Goal: Complete application form

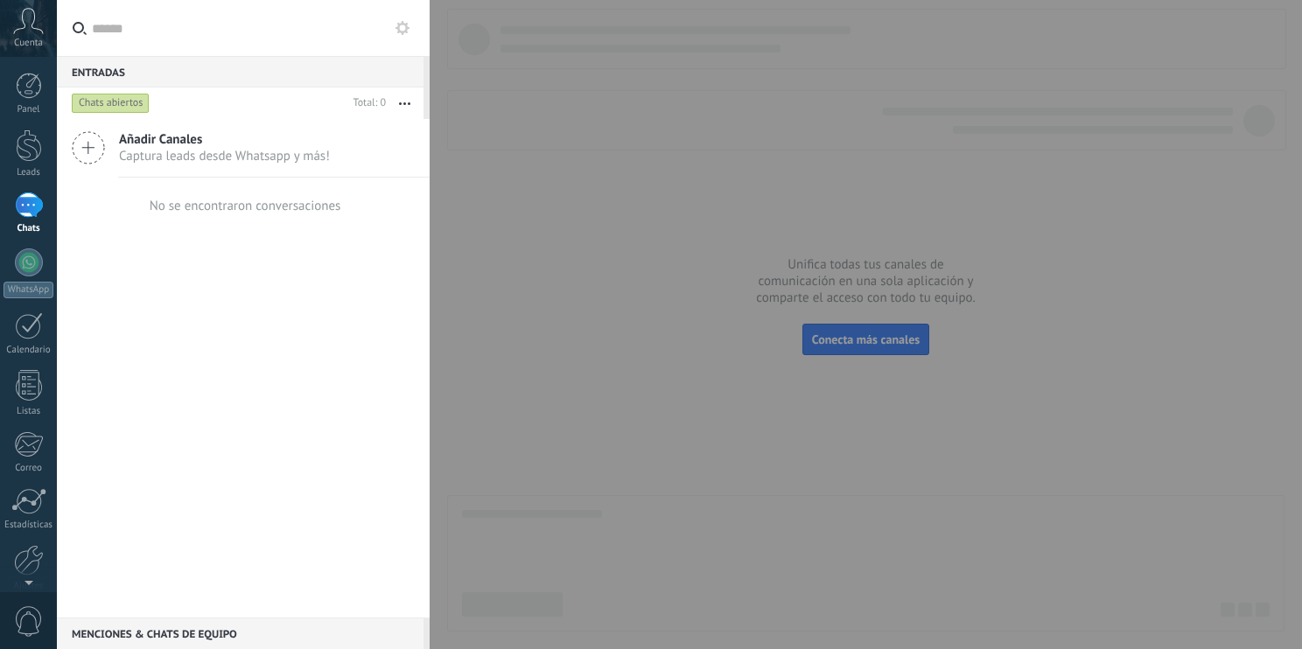
click at [628, 354] on div at bounding box center [651, 324] width 1302 height 649
click at [370, 252] on div "Añadir Canales Captura leads desde Whatsapp y más! No se encontraron conversaci…" at bounding box center [243, 368] width 373 height 499
click at [137, 104] on div "Chats abiertos" at bounding box center [111, 103] width 78 height 21
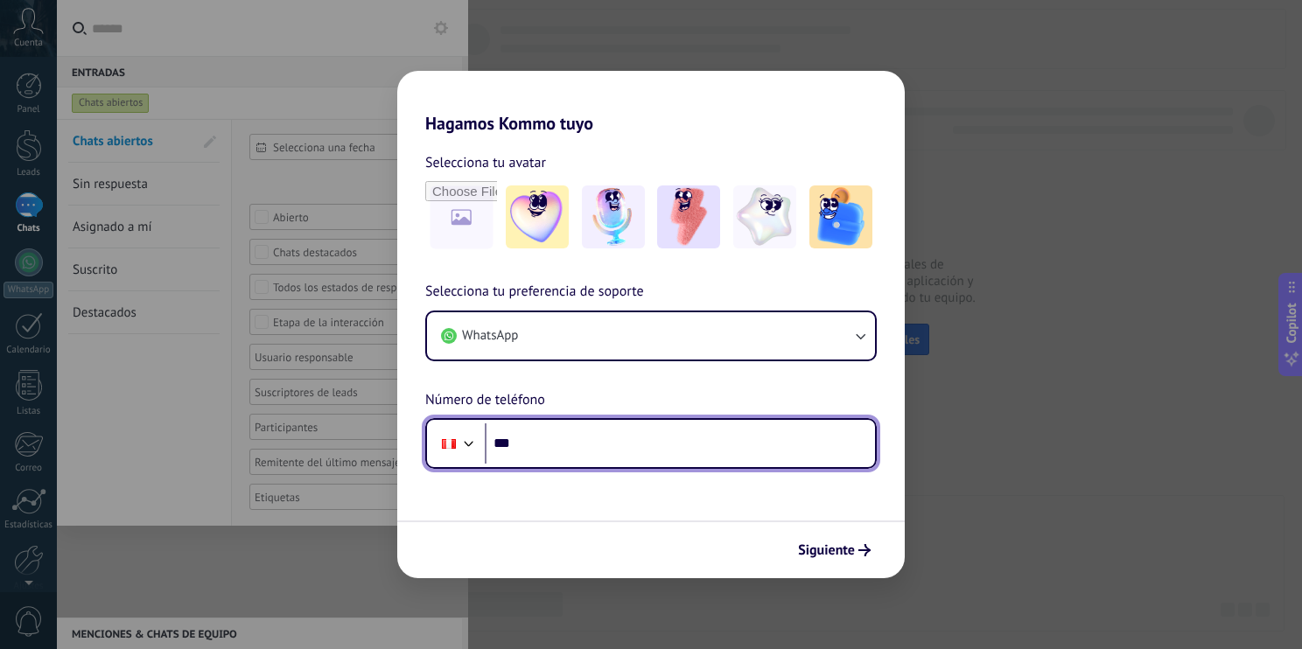
click at [544, 445] on input "***" at bounding box center [680, 444] width 390 height 40
type input "**********"
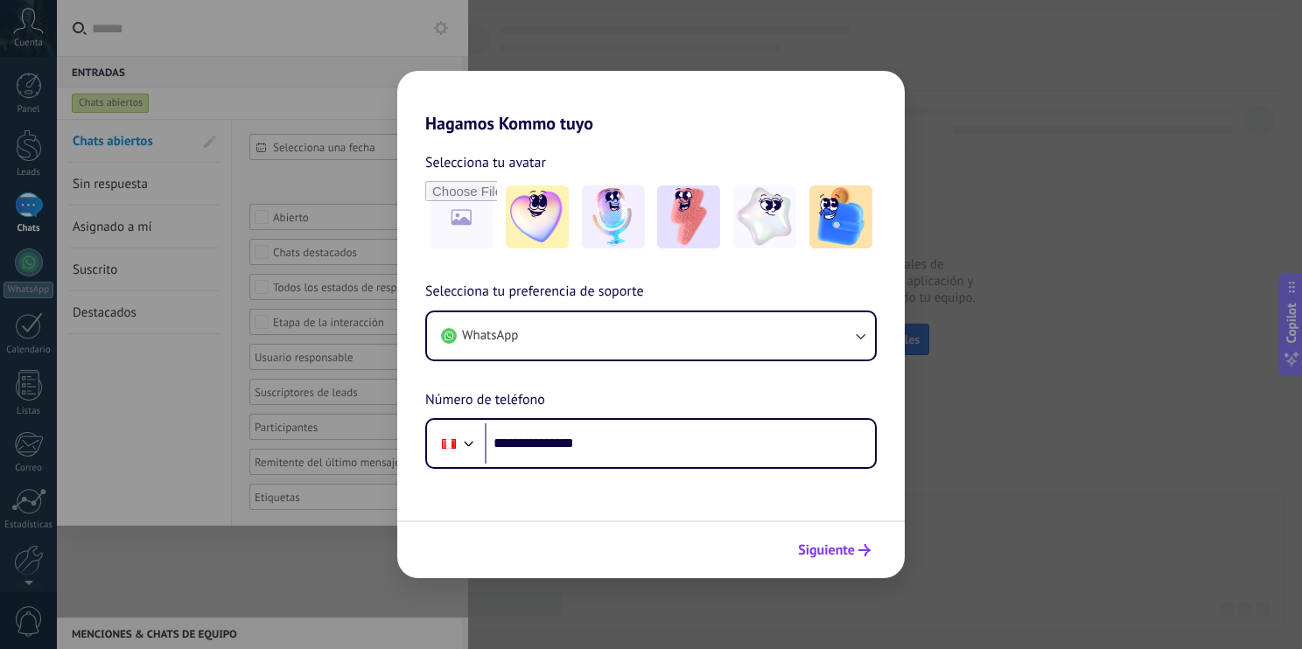
click at [628, 551] on span "Siguiente" at bounding box center [826, 550] width 57 height 12
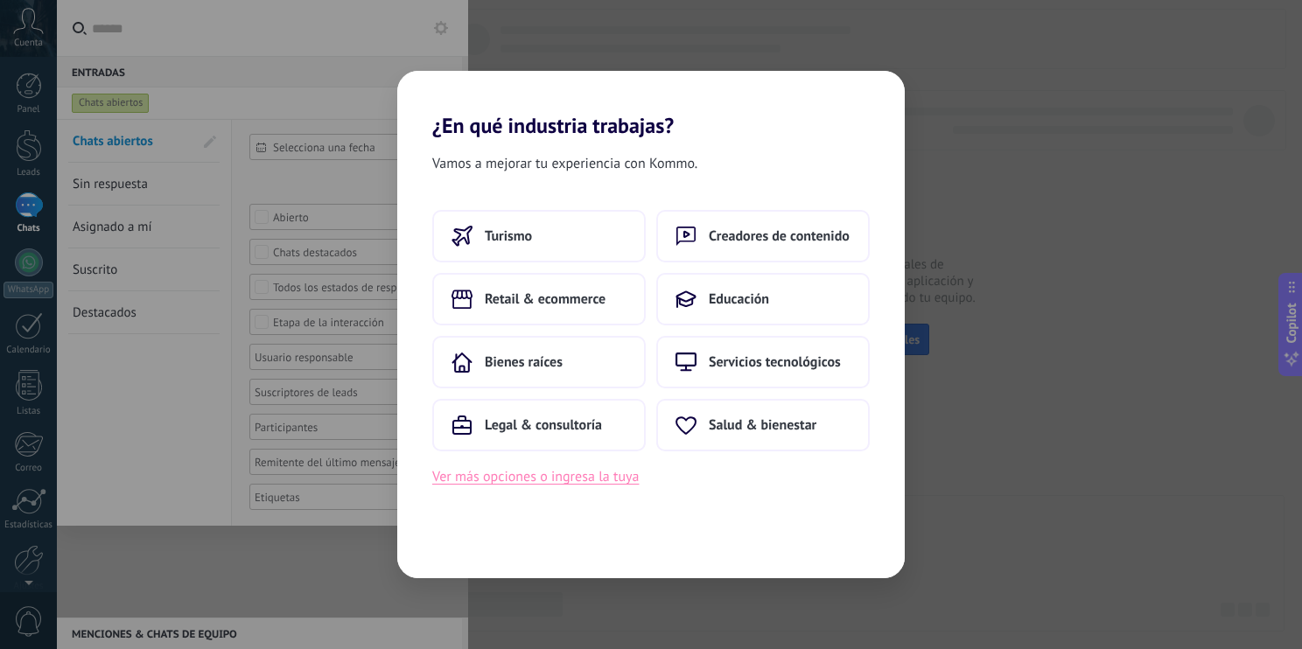
click at [628, 480] on button "Ver más opciones o ingresa la tuya" at bounding box center [535, 477] width 207 height 23
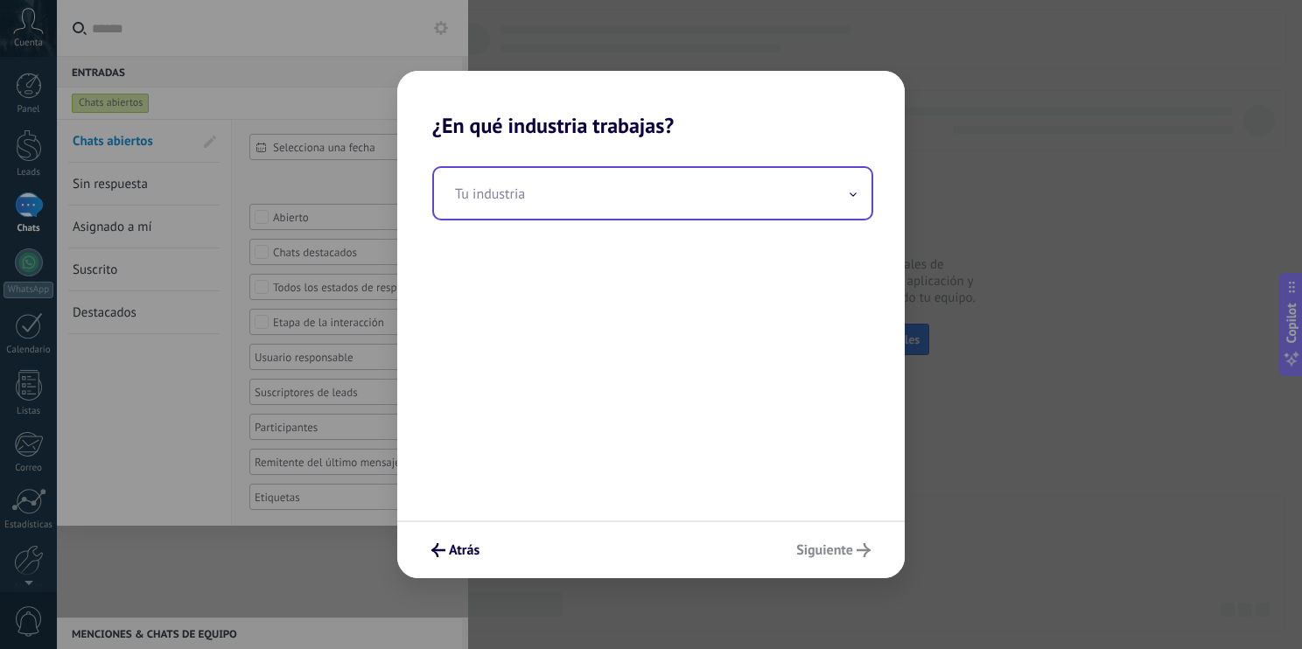
click at [628, 207] on input "text" at bounding box center [653, 193] width 438 height 51
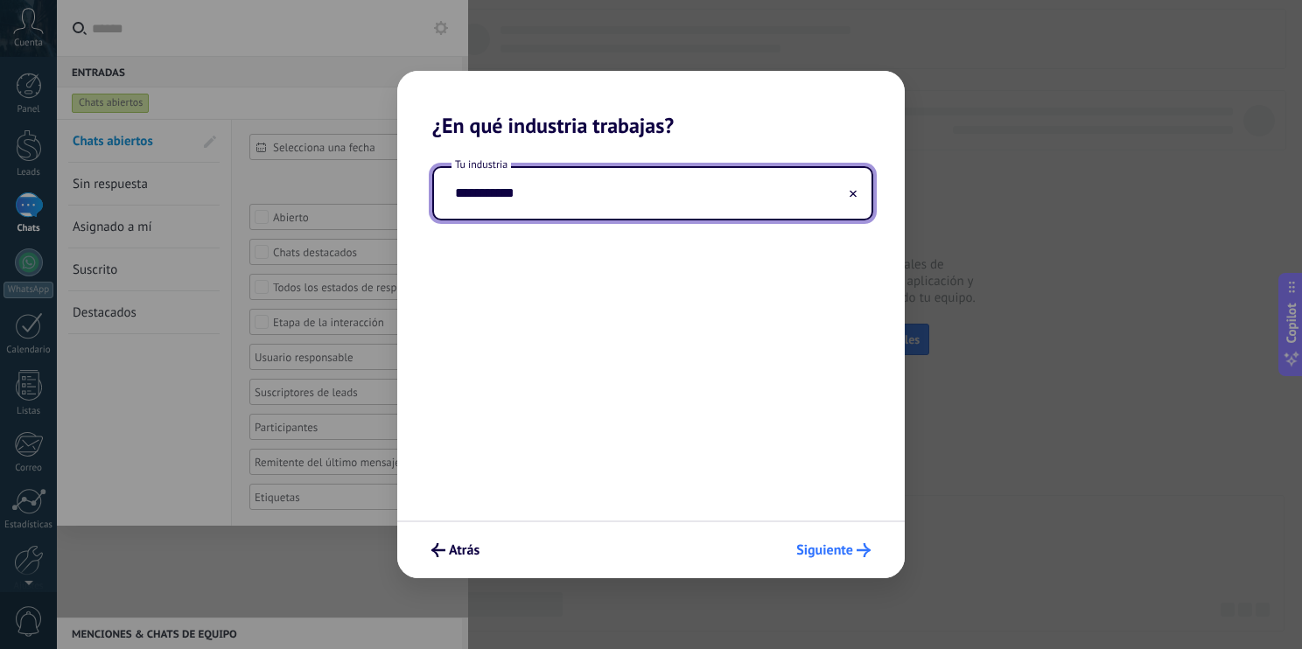
type input "**********"
click at [628, 547] on span "Siguiente" at bounding box center [824, 550] width 57 height 12
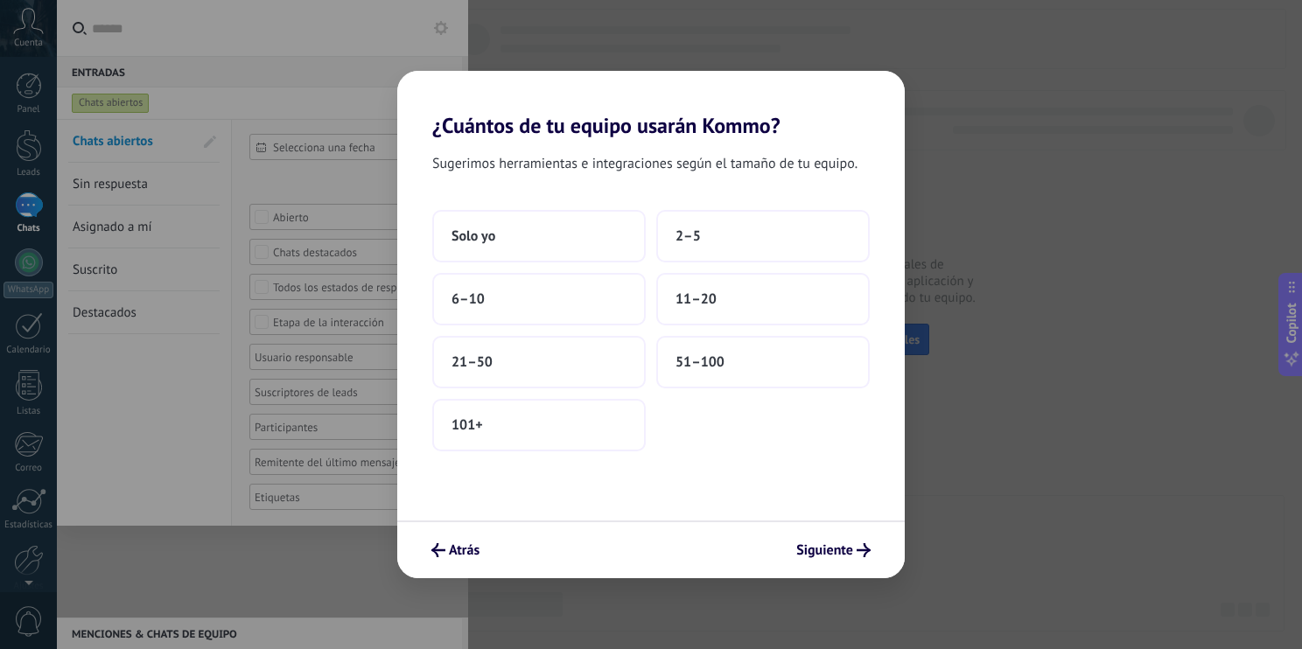
click at [628, 316] on div "¿Cuántos de tu equipo usarán Kommo? Sugerimos herramientas e integraciones segú…" at bounding box center [651, 324] width 1302 height 649
click at [471, 544] on span "Atrás" at bounding box center [464, 550] width 31 height 12
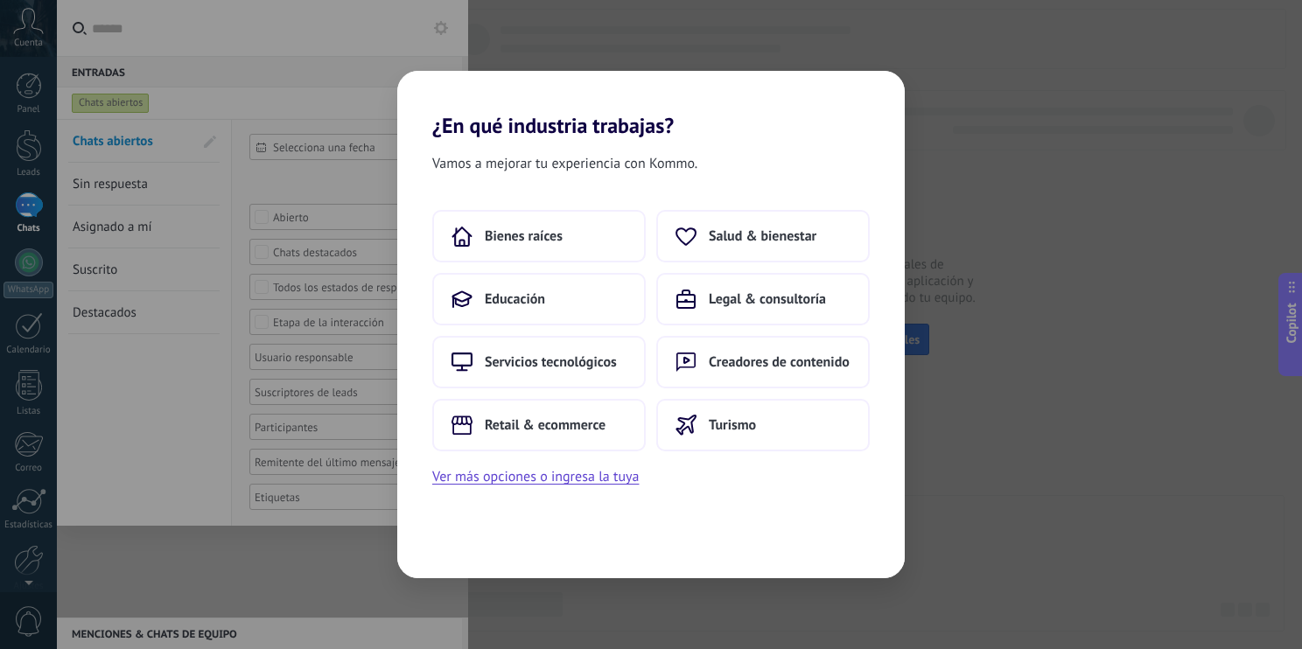
click at [628, 444] on div "¿En qué industria trabajas? Vamos a mejorar tu experiencia con Kommo. Bienes ra…" at bounding box center [651, 324] width 1302 height 649
click at [628, 438] on div "¿En qué industria trabajas? Vamos a mejorar tu experiencia con Kommo. Bienes ra…" at bounding box center [651, 324] width 1302 height 649
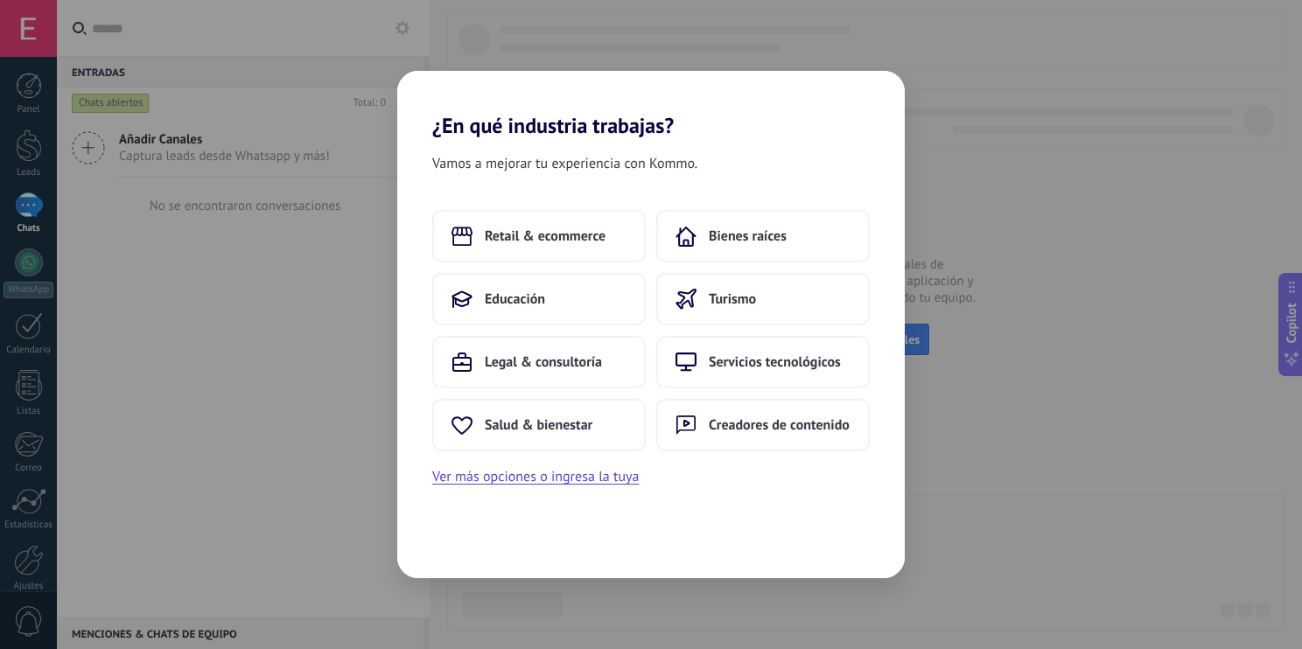
click at [199, 266] on div "¿En qué industria trabajas? Vamos a mejorar tu experiencia con Kommo. Retail & …" at bounding box center [651, 324] width 1302 height 649
click at [34, 214] on div "¿En qué industria trabajas? Vamos a mejorar tu experiencia con Kommo. Retail & …" at bounding box center [651, 324] width 1302 height 649
click at [33, 214] on div "¿En qué industria trabajas? Vamos a mejorar tu experiencia con Kommo. Retail & …" at bounding box center [651, 324] width 1302 height 649
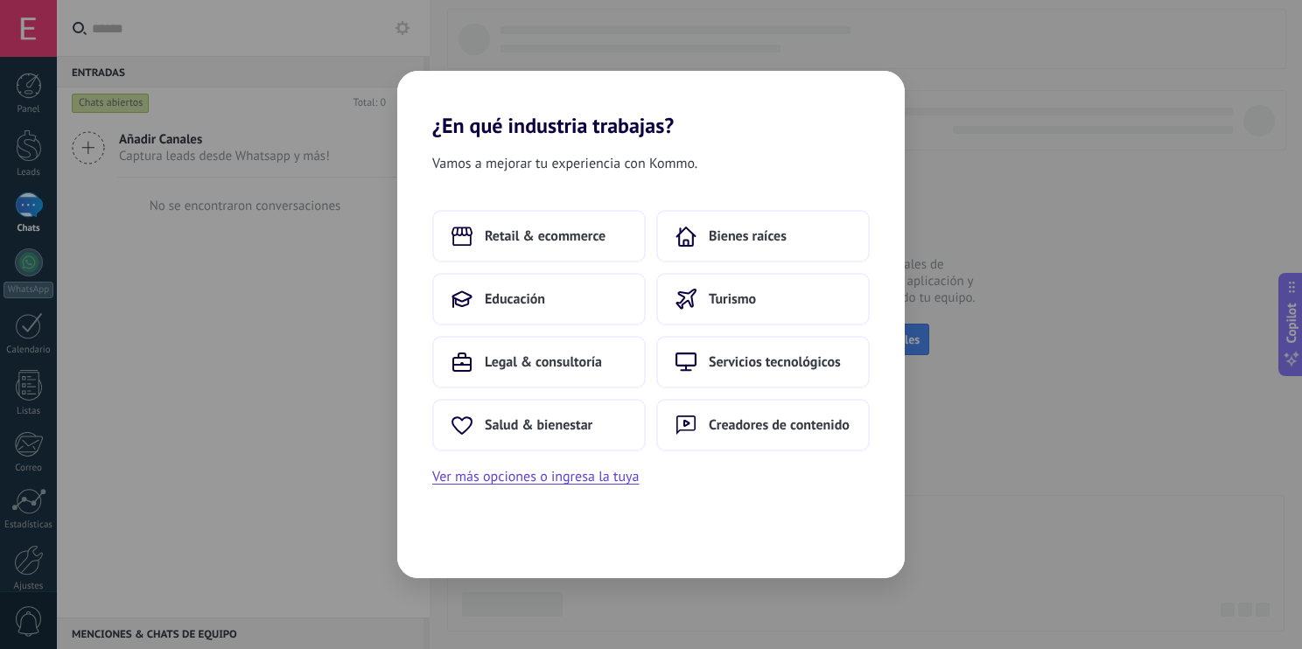
click at [1001, 131] on div "¿En qué industria trabajas? Vamos a mejorar tu experiencia con Kommo. Retail & …" at bounding box center [651, 324] width 1302 height 649
